Goal: Task Accomplishment & Management: Manage account settings

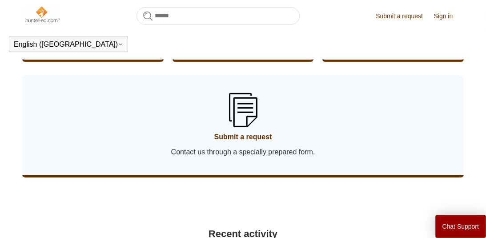
scroll to position [562, 0]
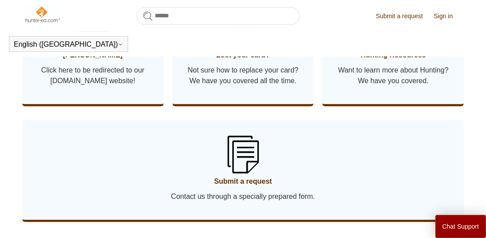
click at [247, 158] on img at bounding box center [242, 154] width 31 height 37
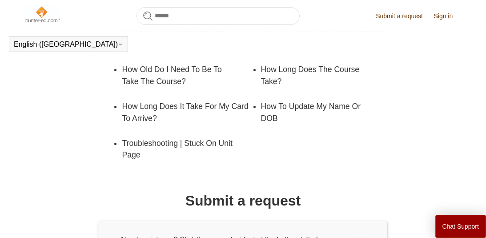
scroll to position [292, 0]
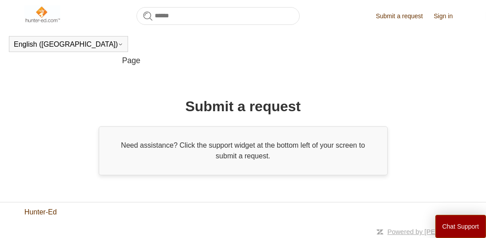
click at [43, 211] on link "Hunter-Ed" at bounding box center [40, 212] width 32 height 11
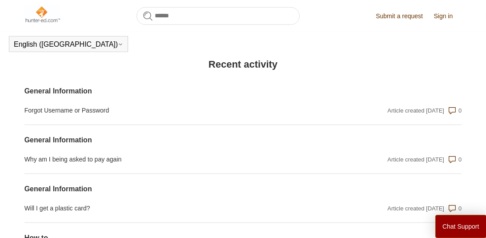
scroll to position [962, 0]
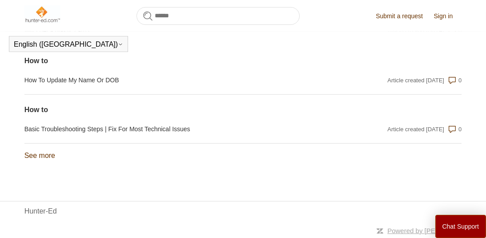
click at [41, 158] on link "See more items from recent activity" at bounding box center [39, 156] width 31 height 8
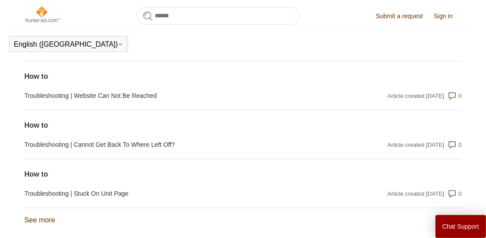
scroll to position [1206, 0]
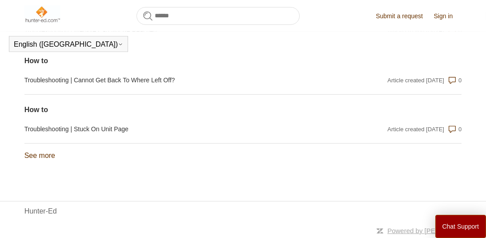
click at [43, 157] on link "See more items from recent activity" at bounding box center [39, 156] width 31 height 8
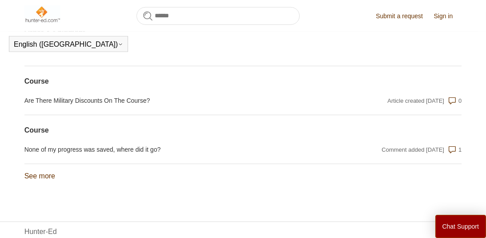
scroll to position [1450, 0]
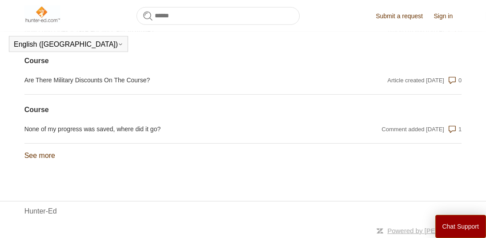
click at [50, 154] on link "See more items from recent activity" at bounding box center [39, 156] width 31 height 8
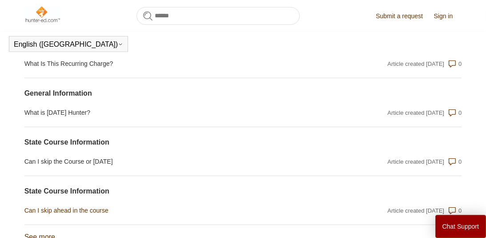
scroll to position [1694, 0]
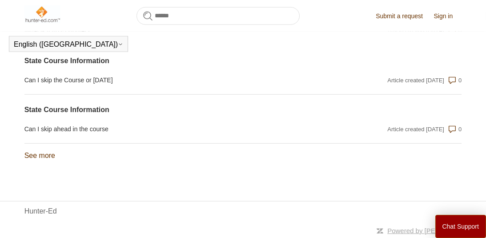
click at [42, 156] on link "See more items from recent activity" at bounding box center [39, 156] width 31 height 8
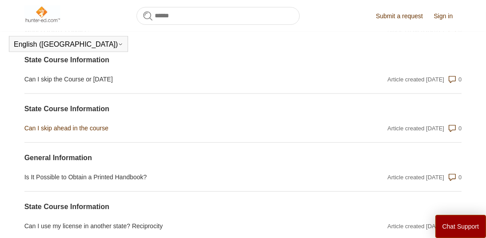
scroll to position [1938, 0]
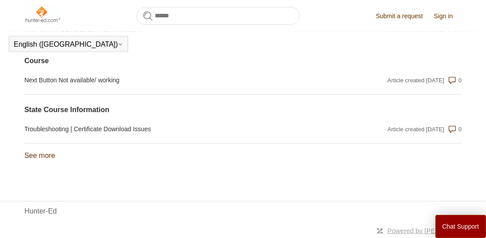
click at [42, 156] on link "See more items from recent activity" at bounding box center [39, 156] width 31 height 8
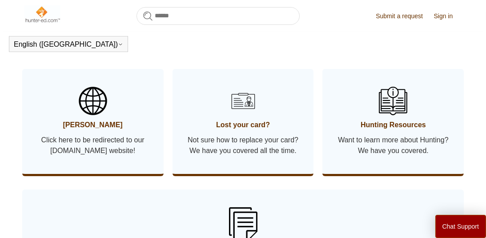
scroll to position [403, 0]
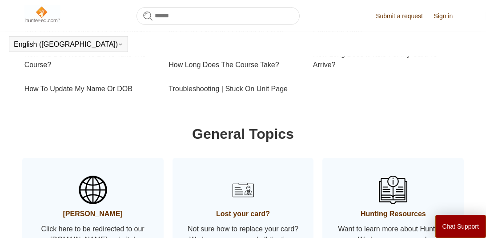
click at [397, 16] on link "Submit a request" at bounding box center [404, 16] width 56 height 9
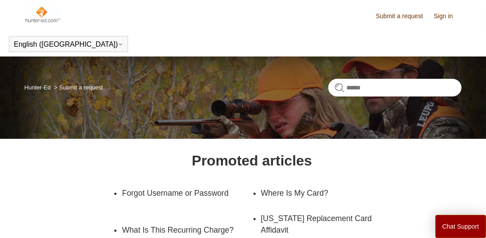
click at [401, 14] on link "Submit a request" at bounding box center [404, 16] width 56 height 9
click at [455, 231] on button "Chat Support" at bounding box center [460, 226] width 51 height 23
click at [446, 19] on link "Sign in" at bounding box center [448, 16] width 28 height 9
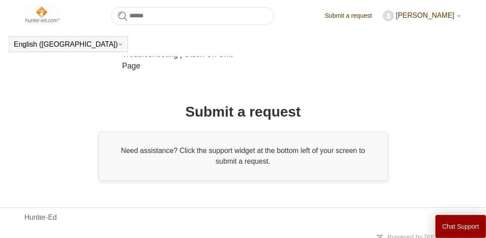
scroll to position [292, 0]
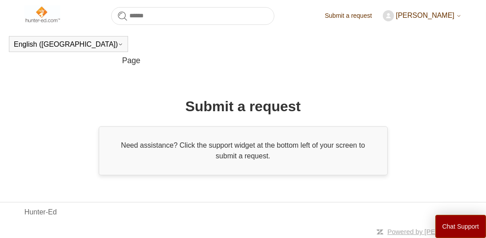
click at [429, 17] on span "[PERSON_NAME]" at bounding box center [425, 16] width 59 height 8
click at [406, 47] on link "My profile" at bounding box center [420, 50] width 75 height 16
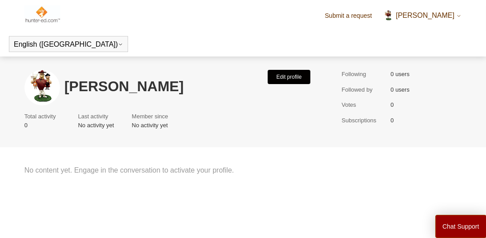
click at [301, 77] on button "Edit profile" at bounding box center [289, 77] width 43 height 14
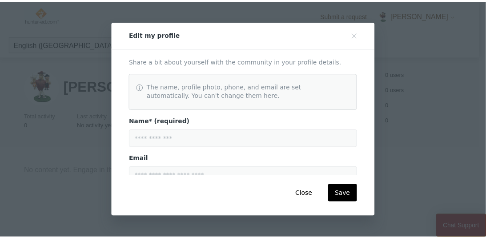
scroll to position [178, 0]
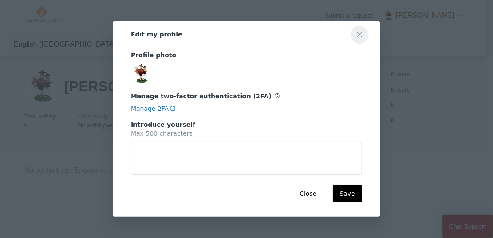
click at [362, 34] on icon "Close modal" at bounding box center [359, 34] width 7 height 7
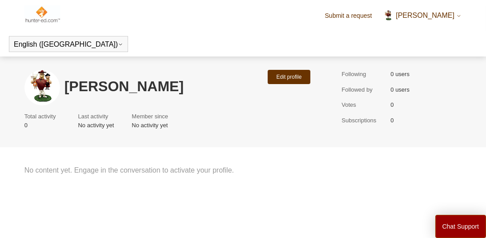
click at [456, 15] on icon at bounding box center [458, 15] width 5 height 5
click at [409, 66] on link "Sign out" at bounding box center [420, 66] width 75 height 16
